Goal: Entertainment & Leisure: Browse casually

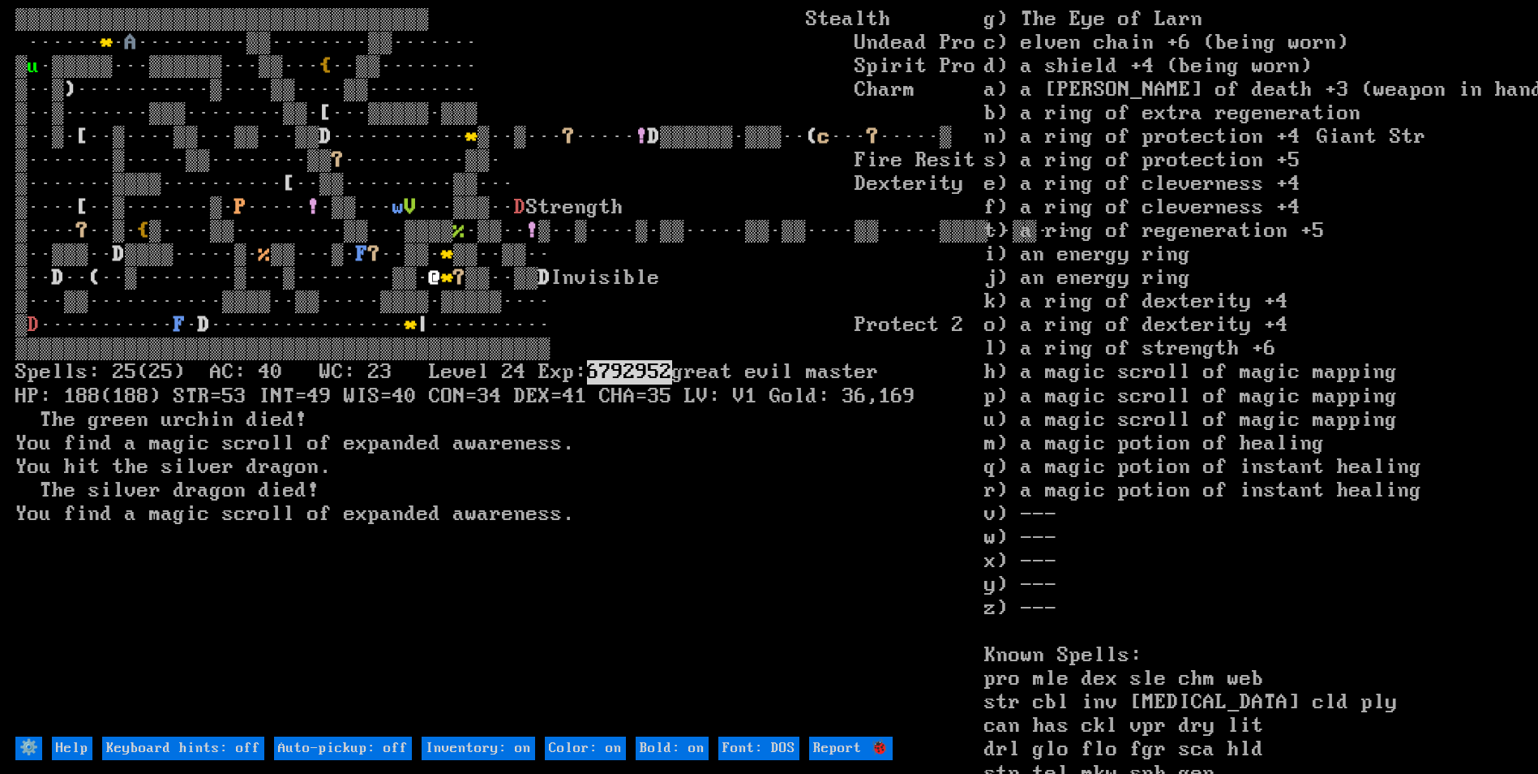
click at [694, 99] on larn "▒▒▒▒▒▒▒▒▒▒▒▒▒▒▒▒▒▒▒▒▒▒▒▒▒▒▒▒▒▒▒▒▒▒ Stealth ······ * · A ·········▒▒········▒▒··…" at bounding box center [499, 371] width 969 height 727
